Goal: Information Seeking & Learning: Learn about a topic

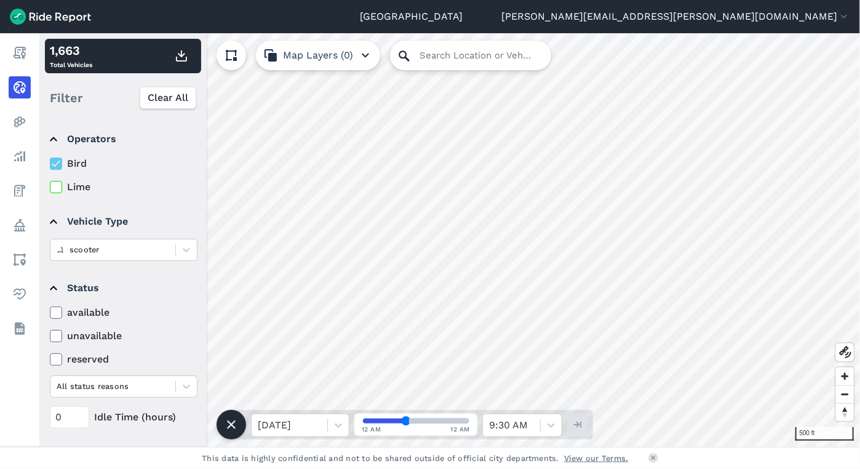
click at [406, 52] on icon at bounding box center [404, 56] width 15 height 15
click at [430, 49] on input "Search Location or Vehicles" at bounding box center [470, 56] width 161 height 30
paste input "[STREET_ADDRESS][PERSON_NAME]"
type input "[STREET_ADDRESS][PERSON_NAME][US_STATE]"
click at [58, 188] on icon at bounding box center [55, 187] width 11 height 12
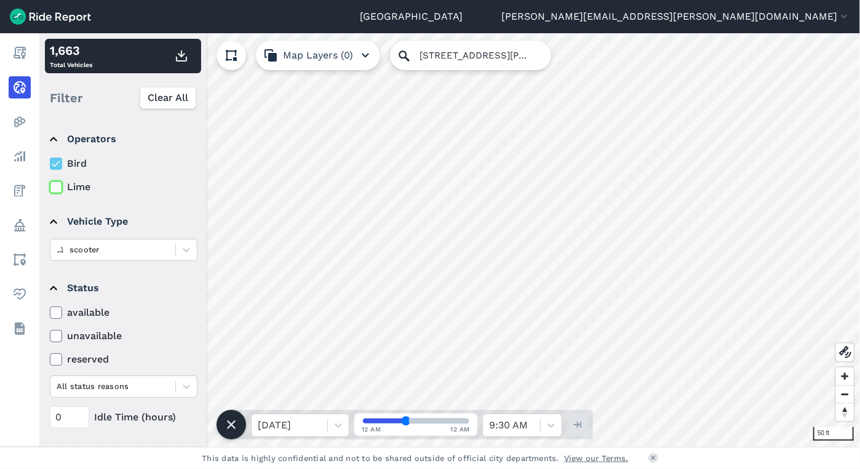
click at [50, 188] on input "Lime" at bounding box center [50, 184] width 0 height 8
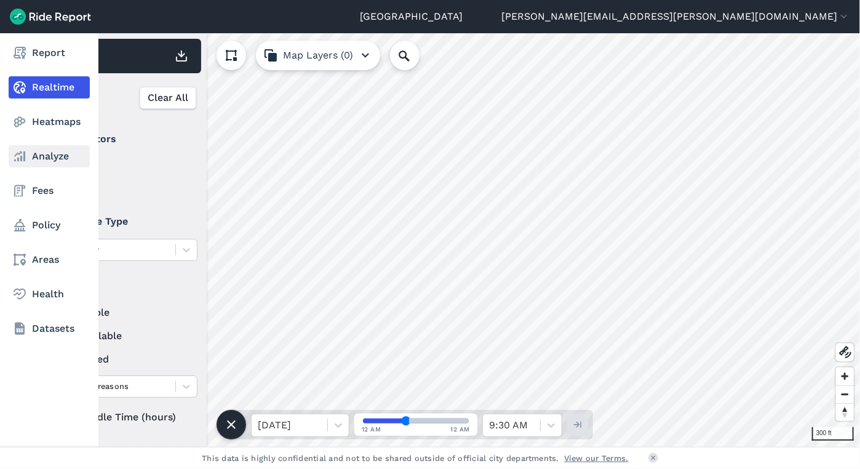
click at [36, 159] on link "Analyze" at bounding box center [49, 156] width 81 height 22
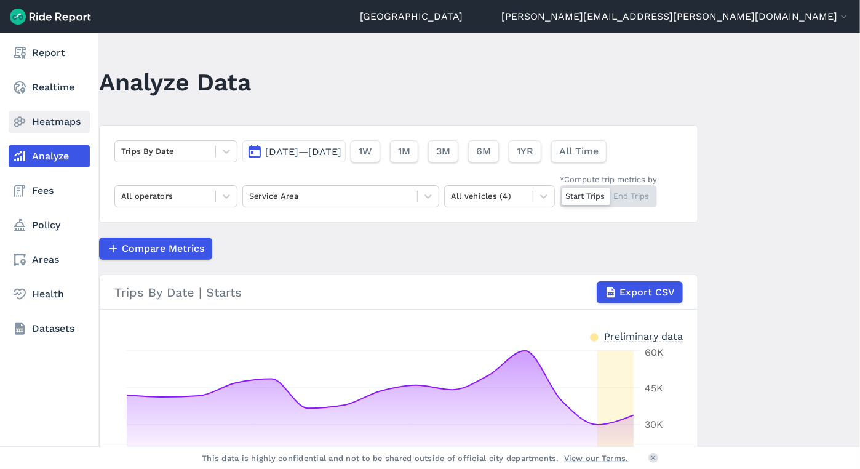
click at [34, 119] on link "Heatmaps" at bounding box center [49, 122] width 81 height 22
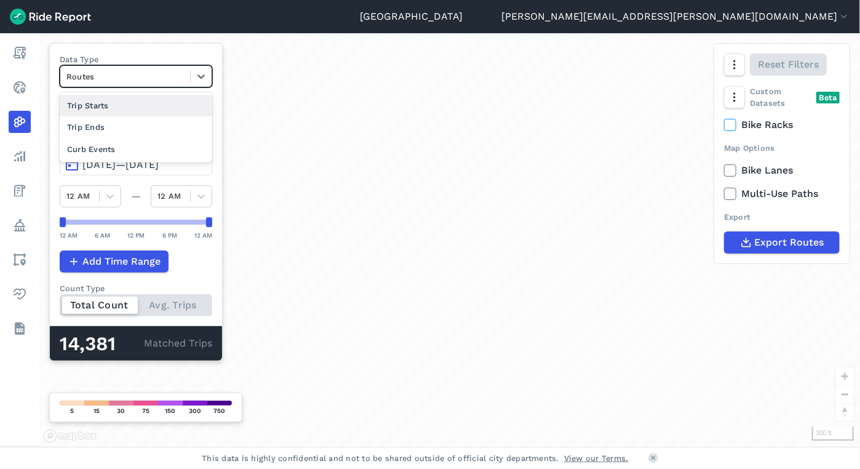
click at [117, 77] on div at bounding box center [124, 76] width 117 height 14
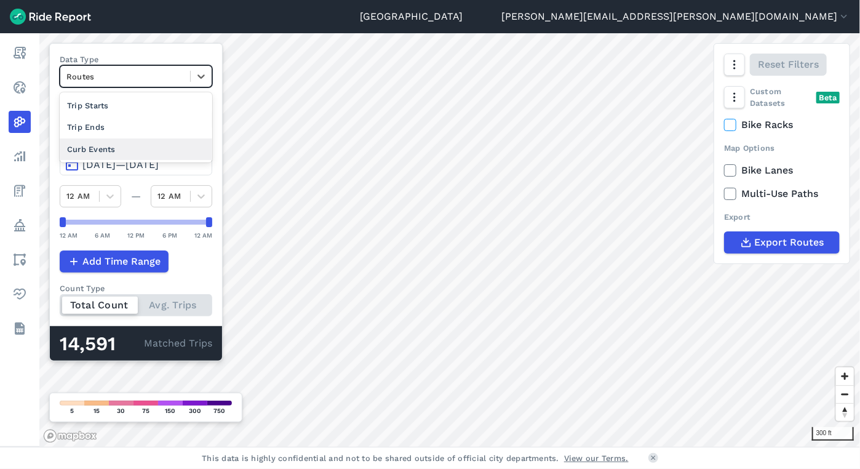
click at [113, 141] on div "Curb Events" at bounding box center [136, 149] width 153 height 22
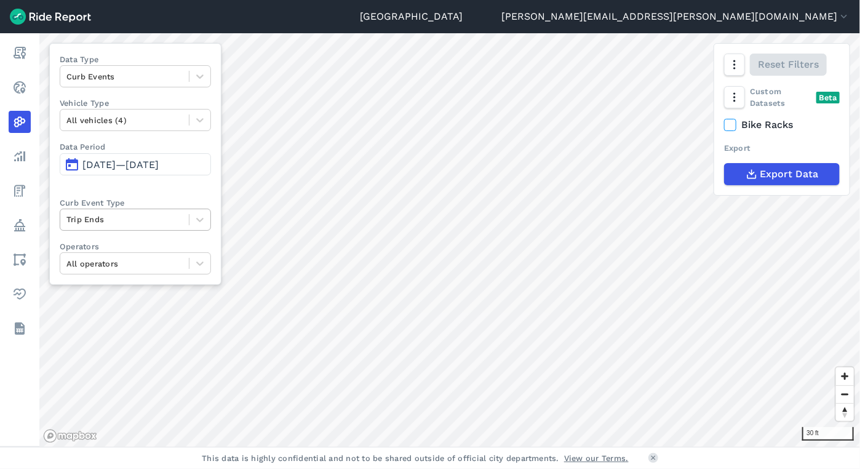
click at [101, 220] on div at bounding box center [124, 219] width 116 height 14
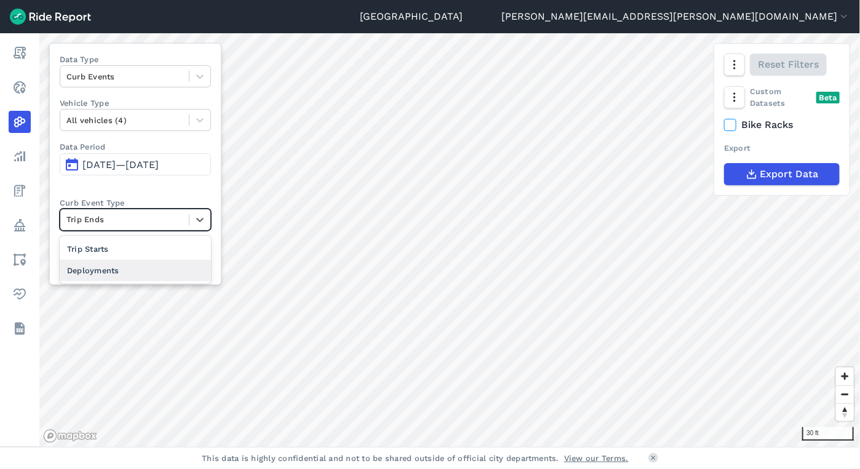
click at [104, 268] on div "Deployments" at bounding box center [135, 271] width 151 height 22
click at [163, 214] on div at bounding box center [124, 219] width 116 height 14
click at [141, 268] on div "Trip Ends" at bounding box center [135, 271] width 151 height 22
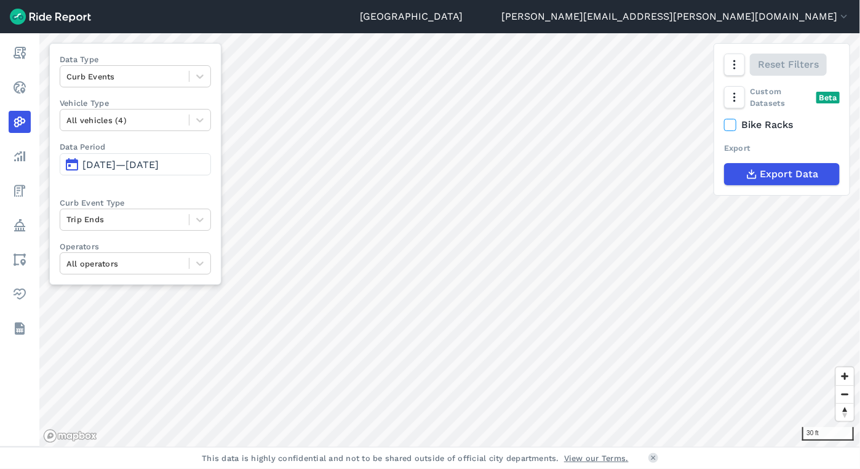
click at [150, 162] on span "[DATE]—[DATE]" at bounding box center [120, 165] width 76 height 12
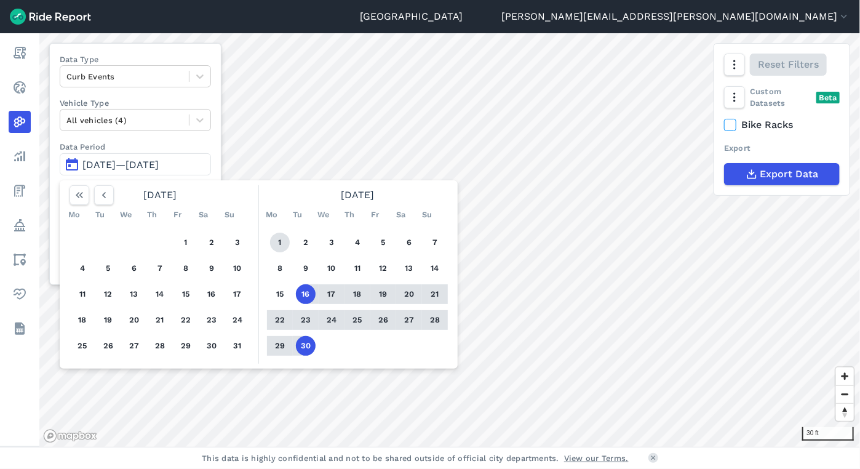
click at [277, 243] on button "1" at bounding box center [280, 242] width 20 height 20
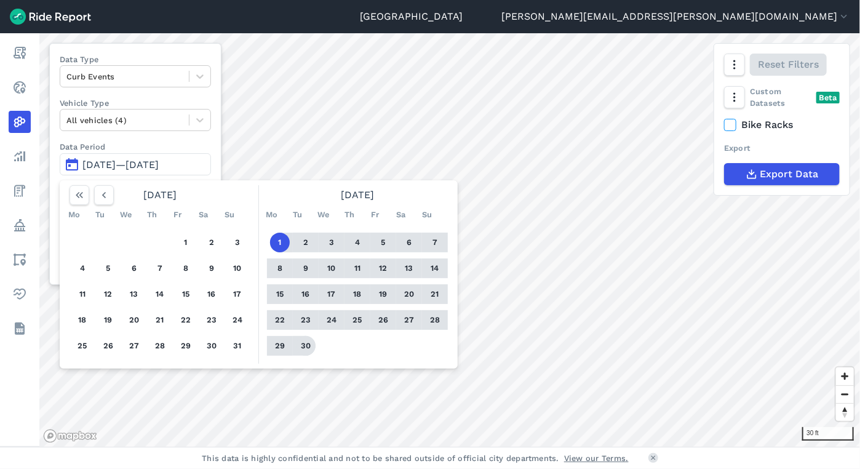
click at [302, 341] on button "30" at bounding box center [306, 346] width 20 height 20
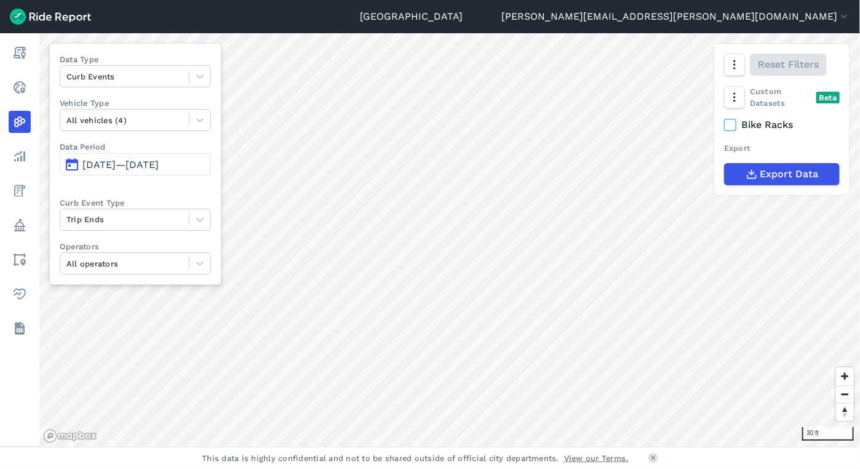
drag, startPoint x: 130, startPoint y: 167, endPoint x: 177, endPoint y: 178, distance: 48.2
click at [132, 170] on button "[DATE]—[DATE]" at bounding box center [135, 164] width 151 height 22
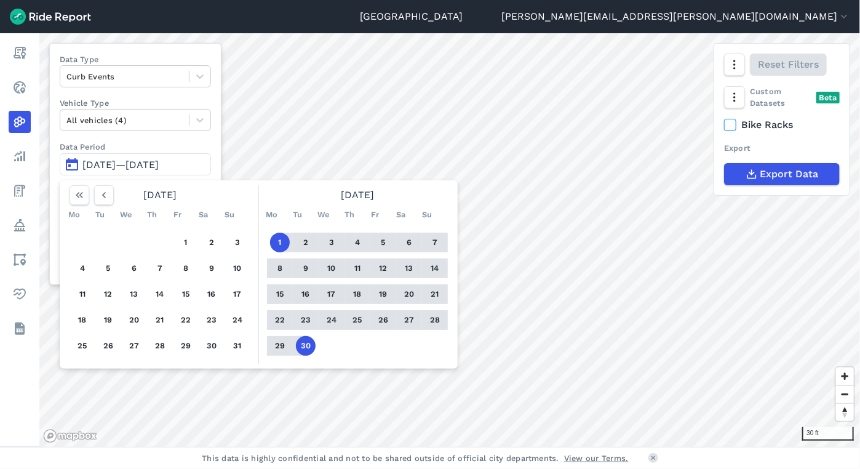
click at [307, 316] on button "23" at bounding box center [306, 320] width 20 height 20
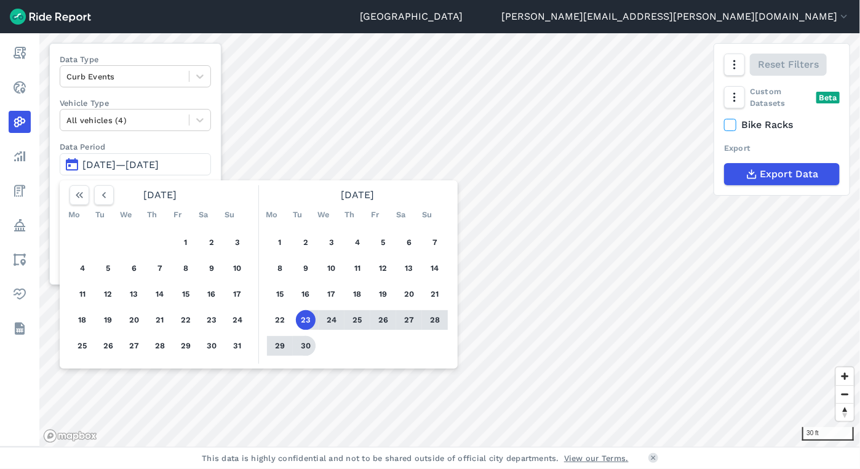
click at [305, 340] on button "30" at bounding box center [306, 346] width 20 height 20
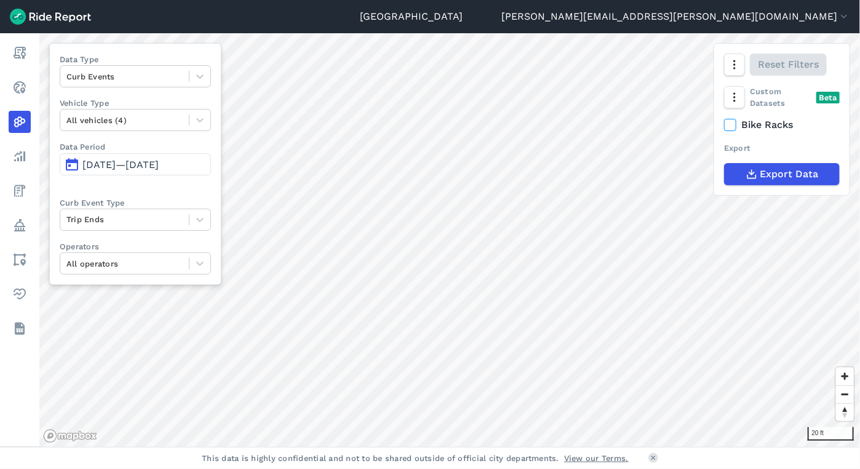
click at [151, 163] on span "[DATE]—[DATE]" at bounding box center [120, 165] width 76 height 12
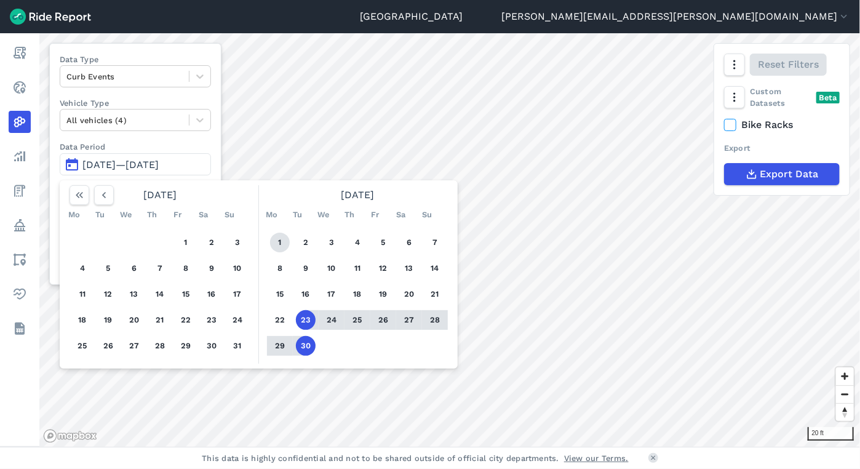
click at [283, 247] on button "1" at bounding box center [280, 242] width 20 height 20
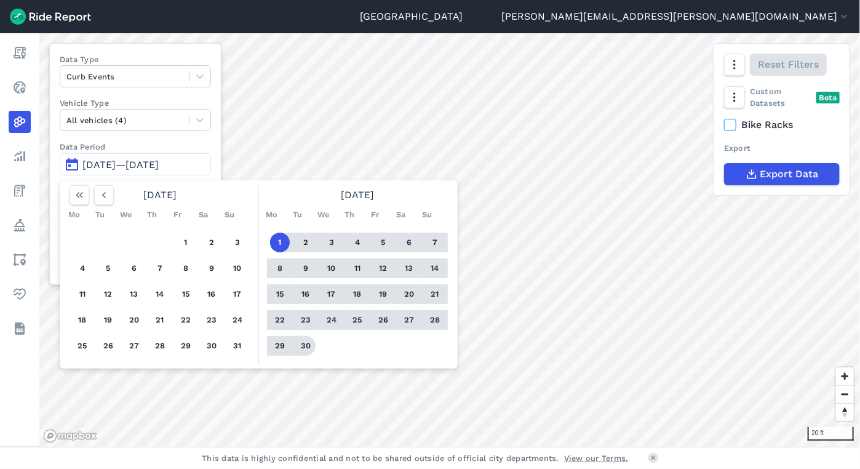
click at [310, 348] on button "30" at bounding box center [306, 346] width 20 height 20
